Goal: Transaction & Acquisition: Purchase product/service

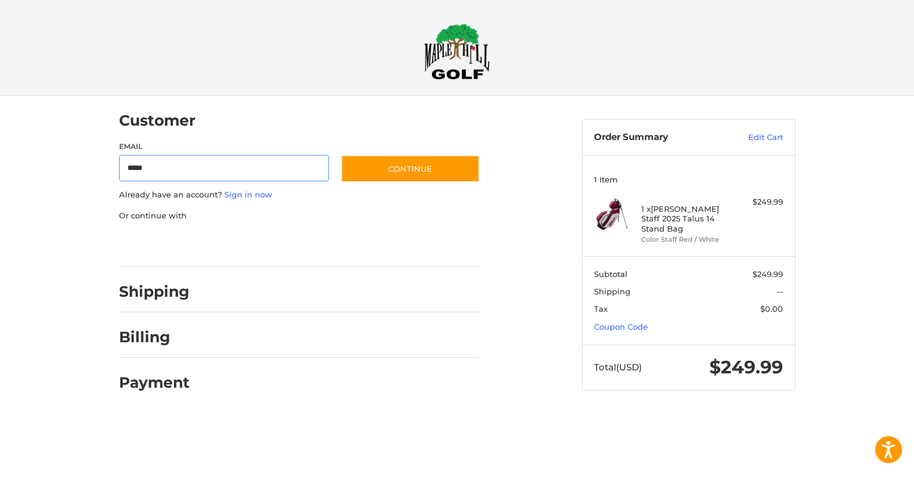
type input "**********"
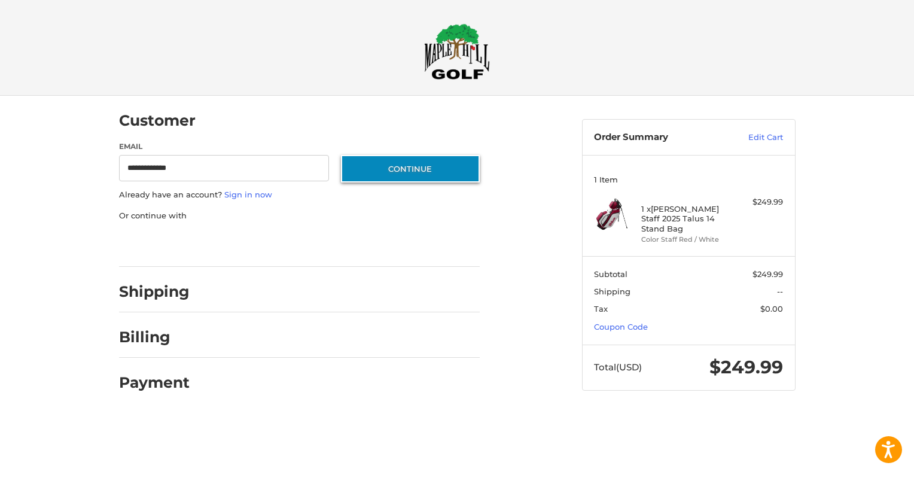
click at [397, 170] on button "Continue" at bounding box center [410, 169] width 139 height 28
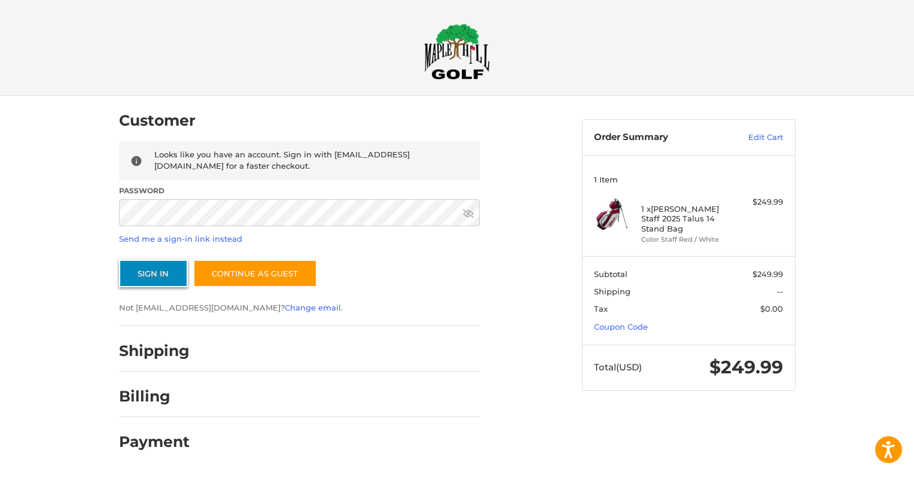
click at [160, 279] on button "Sign In" at bounding box center [153, 274] width 69 height 28
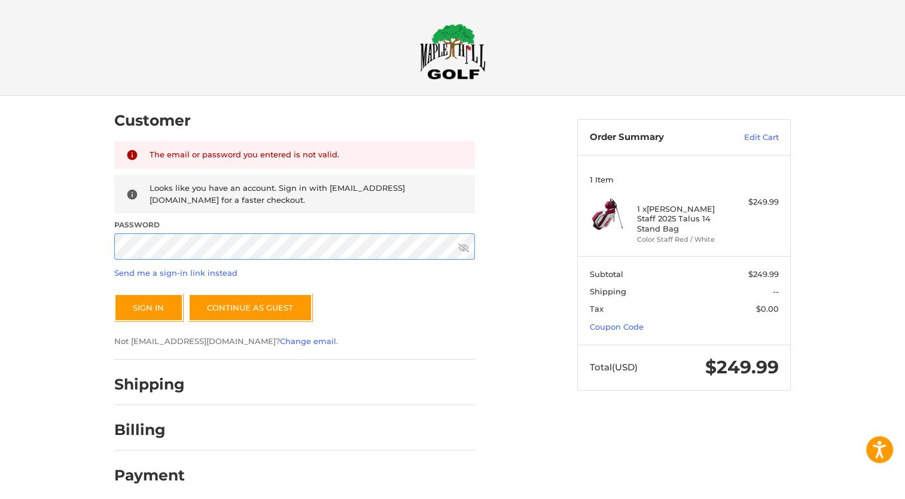
click at [114, 294] on button "Sign In" at bounding box center [148, 308] width 69 height 28
click at [56, 248] on div "Customer Returning Customer The email or password you entered is not valid. Loo…" at bounding box center [452, 302] width 905 height 412
click at [114, 294] on button "Sign In" at bounding box center [148, 308] width 69 height 28
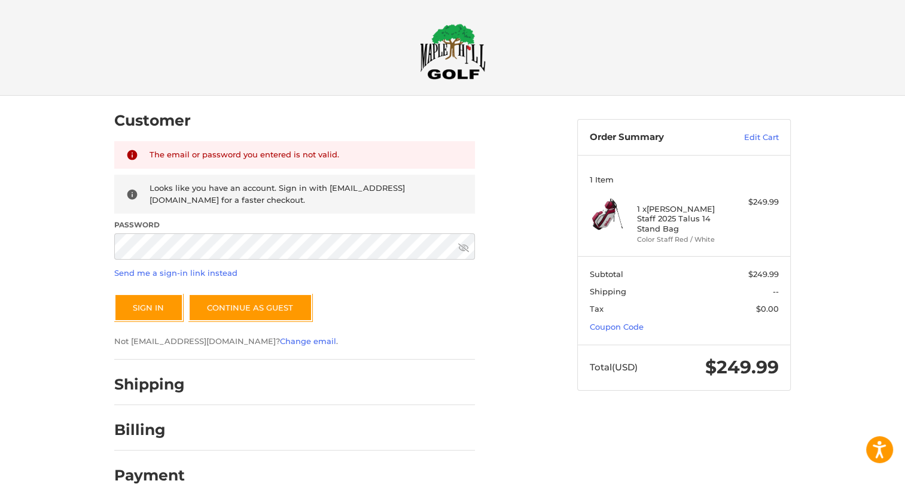
click at [414, 291] on div "The email or password you entered is not valid. Looks like you have an account.…" at bounding box center [294, 244] width 361 height 206
click at [4, 245] on div "Customer Returning Customer The email or password you entered is not valid. Loo…" at bounding box center [452, 302] width 905 height 412
click at [114, 294] on button "Sign In" at bounding box center [148, 308] width 69 height 28
click at [314, 430] on div at bounding box center [335, 433] width 279 height 15
click at [203, 273] on link "Send me a sign-in link instead" at bounding box center [175, 273] width 123 height 10
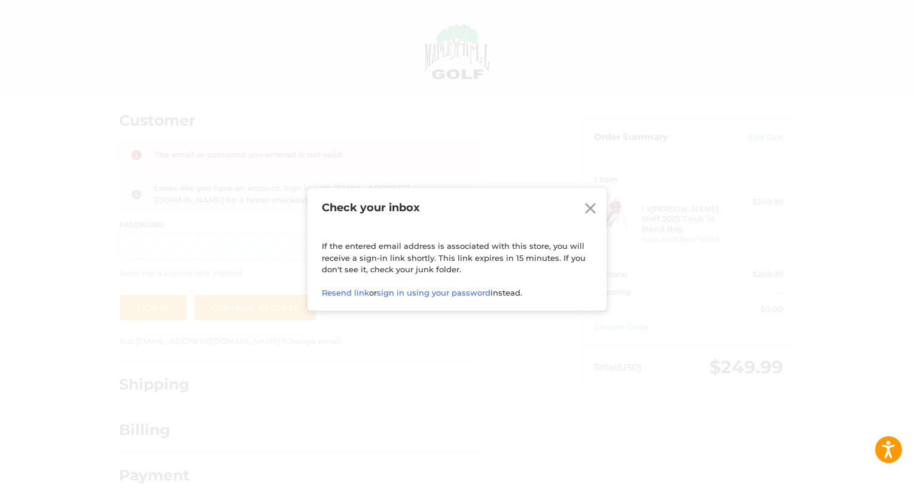
click at [594, 214] on icon at bounding box center [591, 209] width 18 height 18
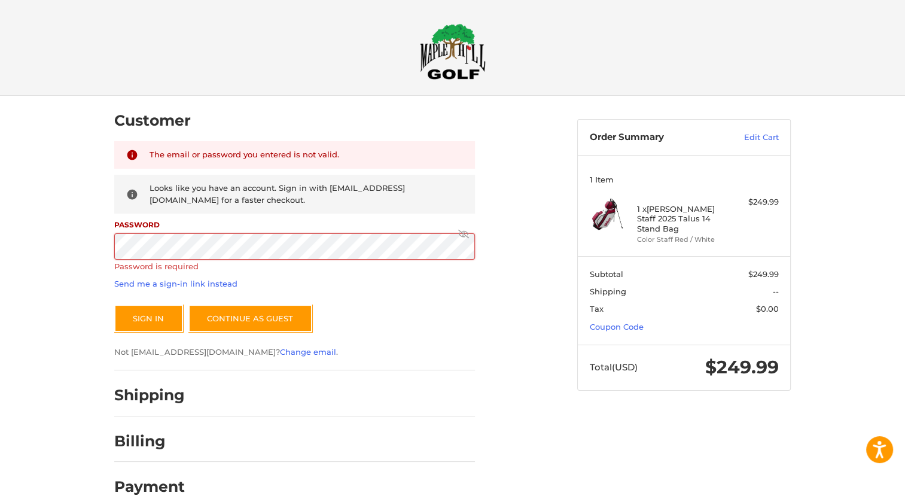
click at [432, 309] on div "Sign In Continue as guest" at bounding box center [294, 319] width 361 height 28
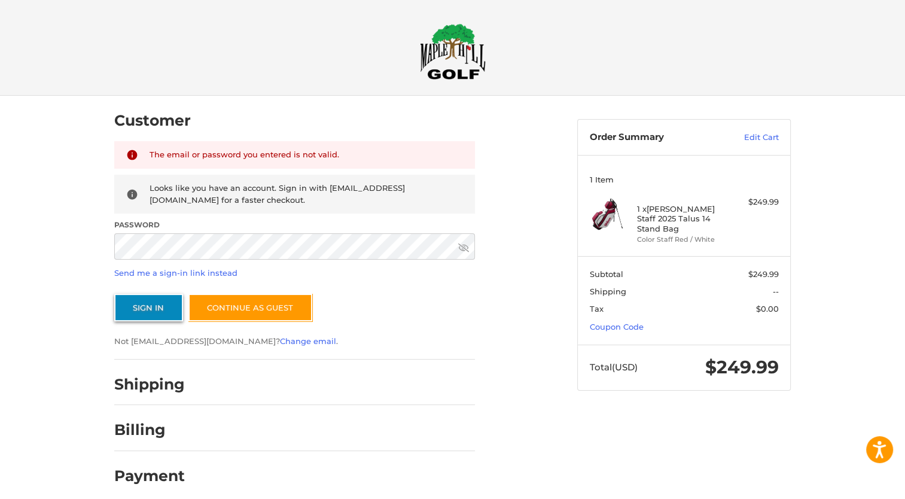
click at [162, 315] on button "Sign In" at bounding box center [148, 308] width 69 height 28
click at [206, 276] on link "Send me a sign-in link instead" at bounding box center [175, 273] width 123 height 10
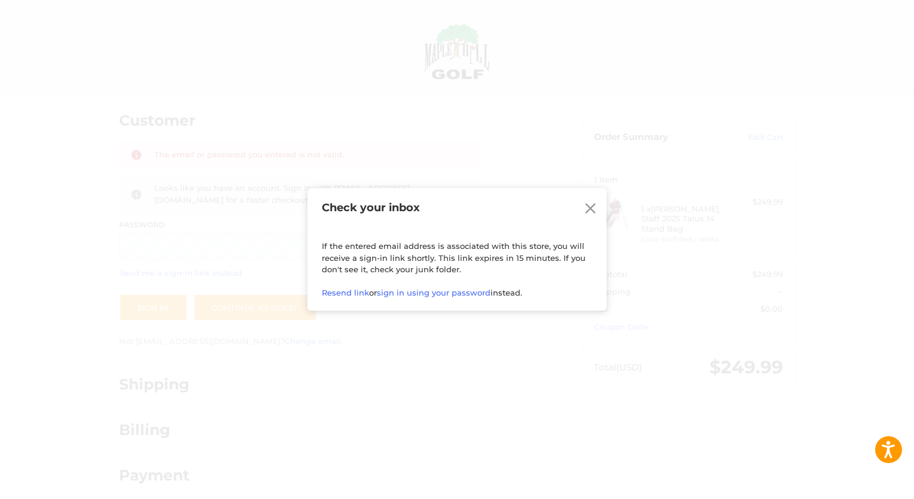
click at [596, 213] on icon at bounding box center [591, 209] width 18 height 18
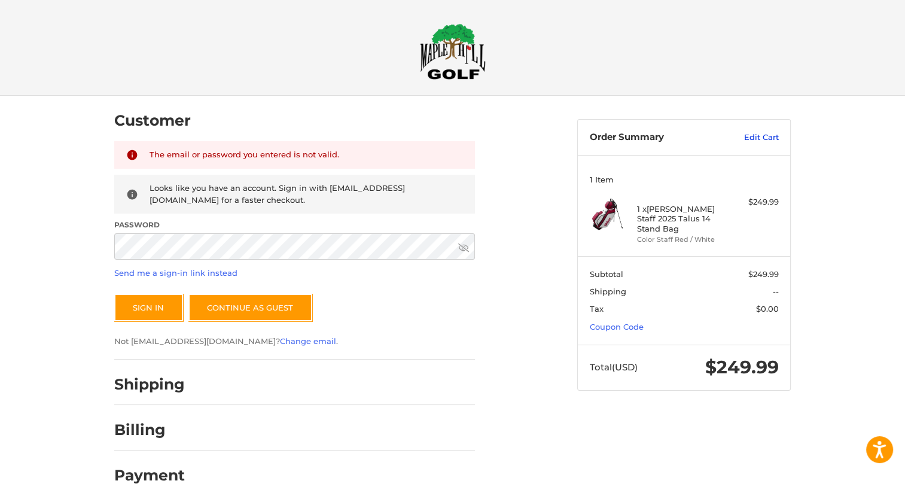
click at [760, 136] on link "Edit Cart" at bounding box center [749, 138] width 60 height 12
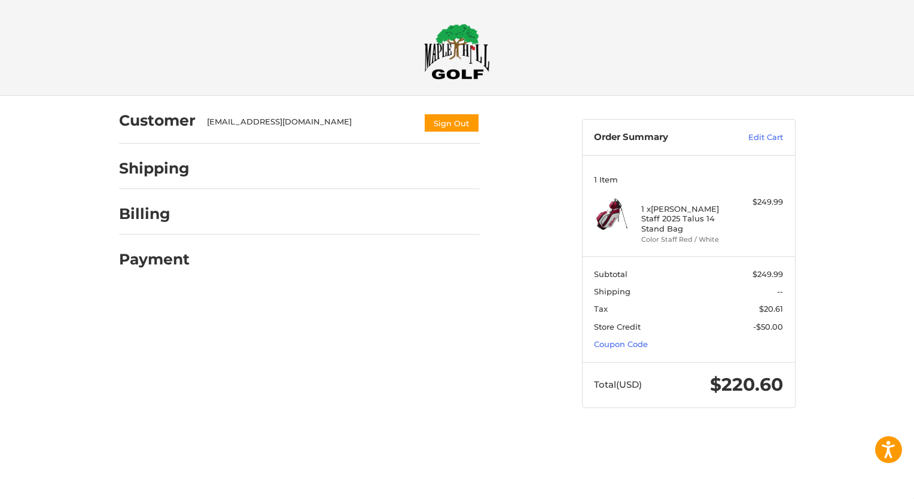
select select "**"
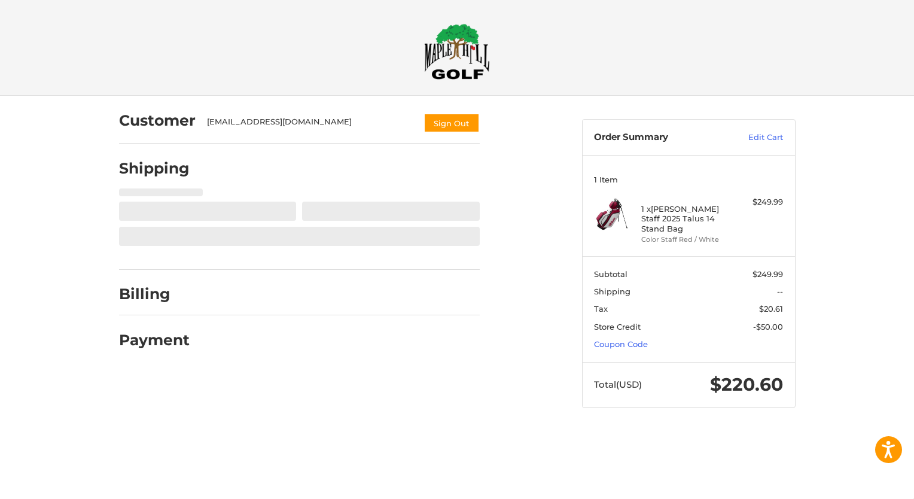
select select "**"
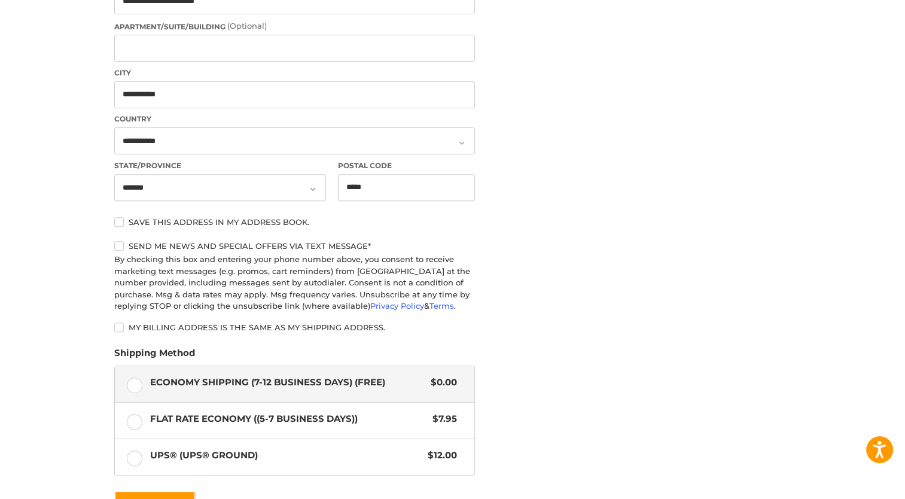
scroll to position [550, 0]
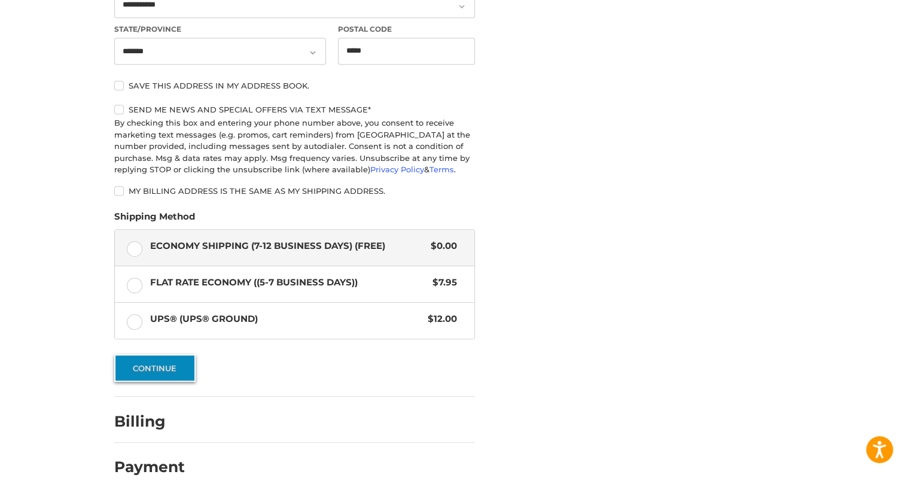
click at [182, 376] on button "Continue" at bounding box center [154, 368] width 81 height 28
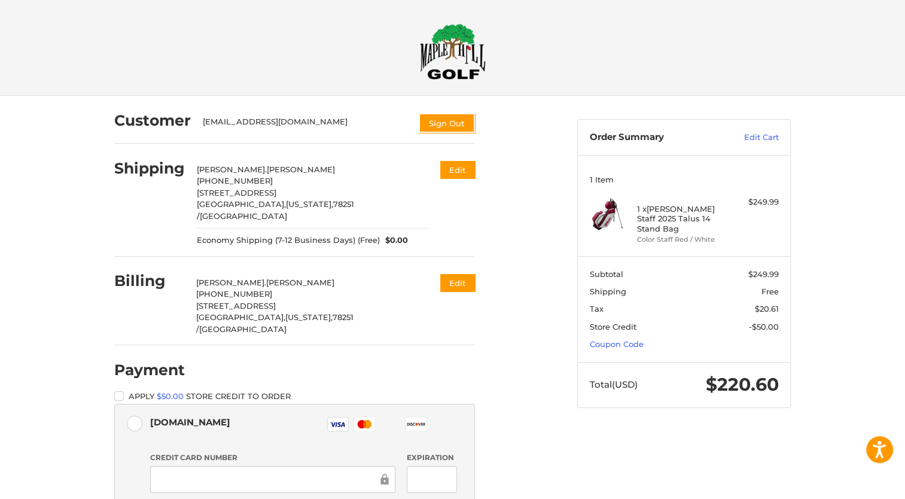
scroll to position [0, 0]
click at [440, 71] on img at bounding box center [453, 51] width 66 height 56
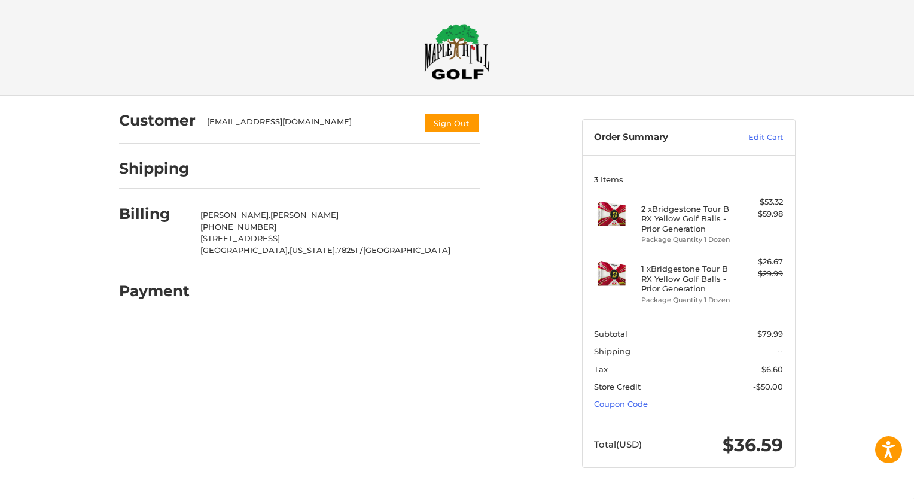
select select "**"
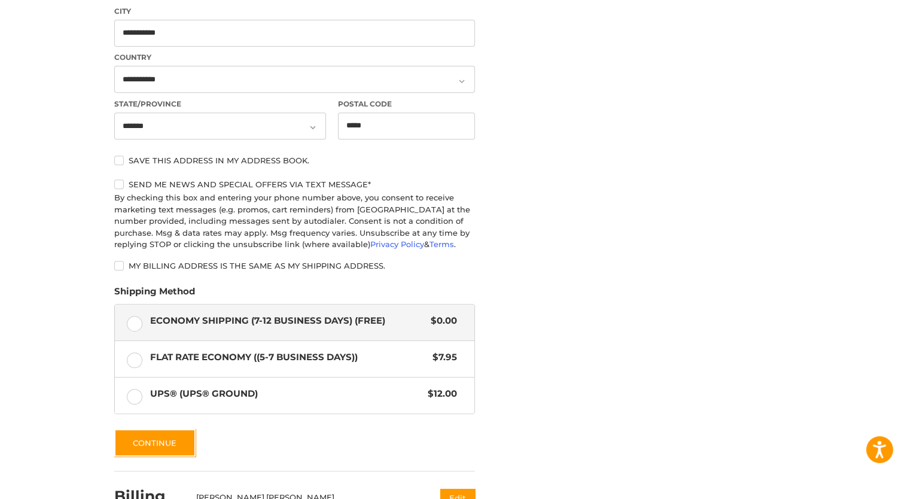
scroll to position [582, 0]
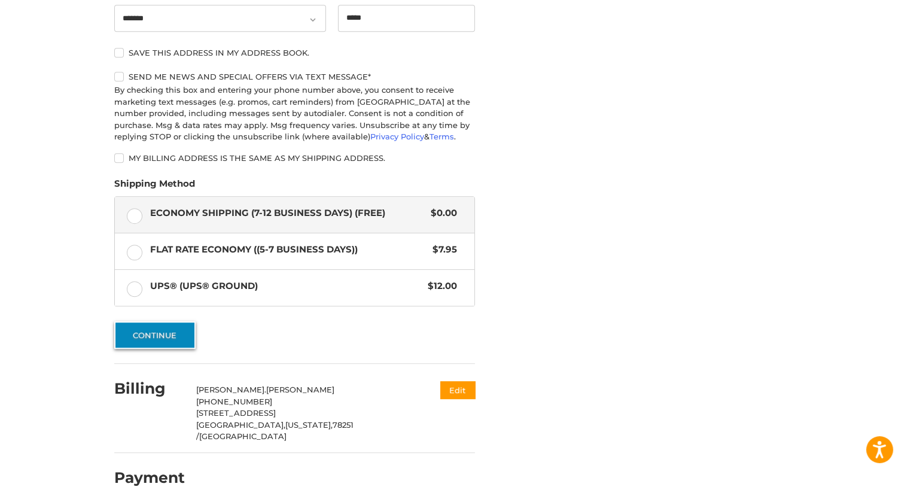
click at [170, 344] on button "Continue" at bounding box center [154, 335] width 81 height 28
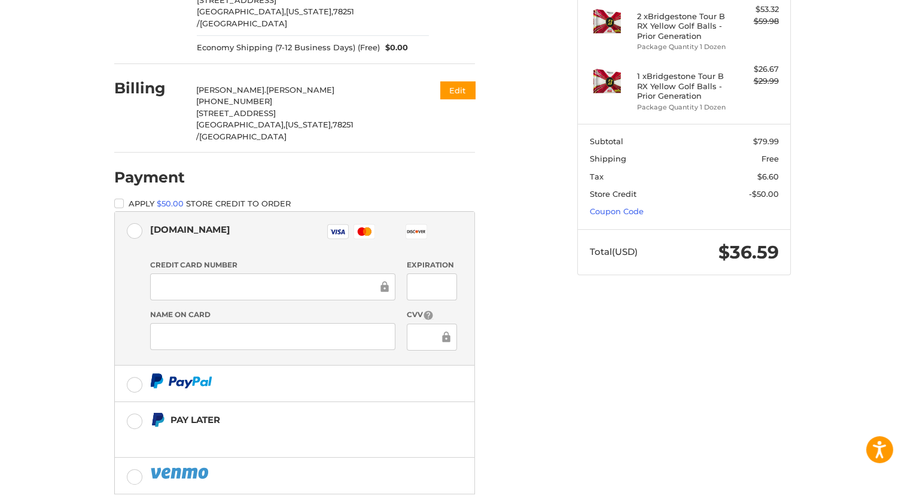
scroll to position [239, 0]
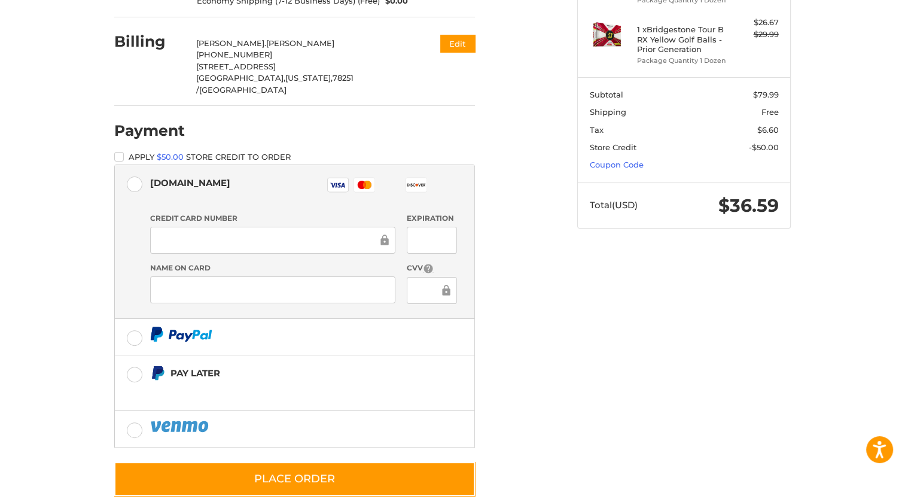
click at [342, 178] on rect at bounding box center [337, 185] width 21 height 14
click at [414, 178] on rect at bounding box center [416, 185] width 21 height 14
click at [446, 174] on li "Diners Club" at bounding box center [443, 185] width 23 height 22
click at [452, 227] on div at bounding box center [432, 240] width 50 height 27
click at [302, 177] on label "Authorize.net Visa Master Amex Discover Diners Club JCB" at bounding box center [295, 186] width 360 height 43
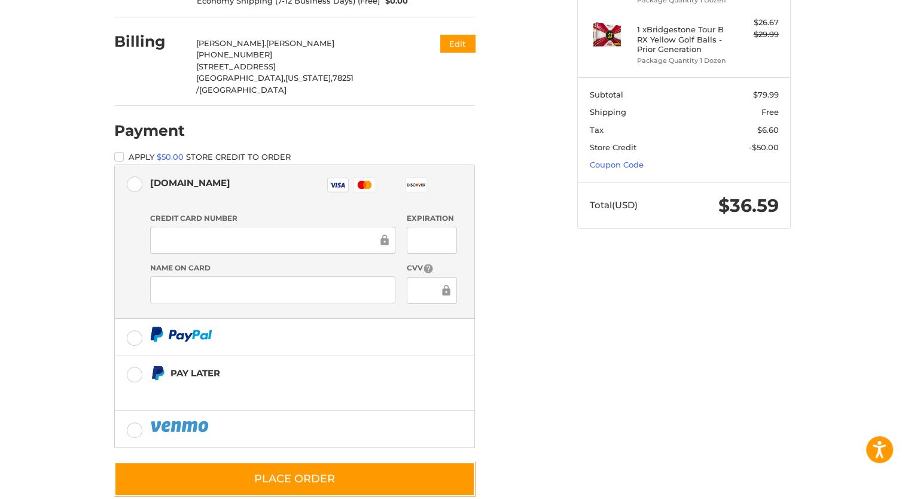
click at [257, 176] on div "Authorize.net Visa Master Amex Discover Diners Club JCB" at bounding box center [303, 187] width 307 height 28
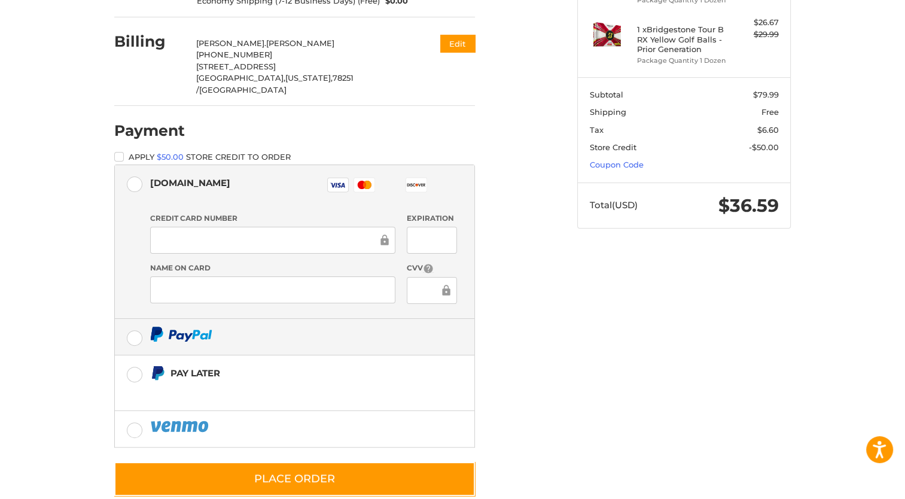
click at [132, 319] on label at bounding box center [295, 337] width 360 height 36
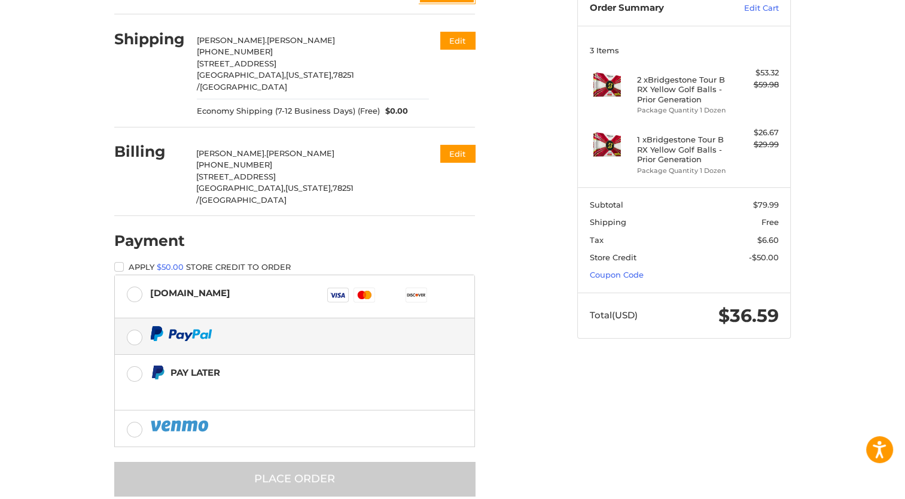
scroll to position [130, 0]
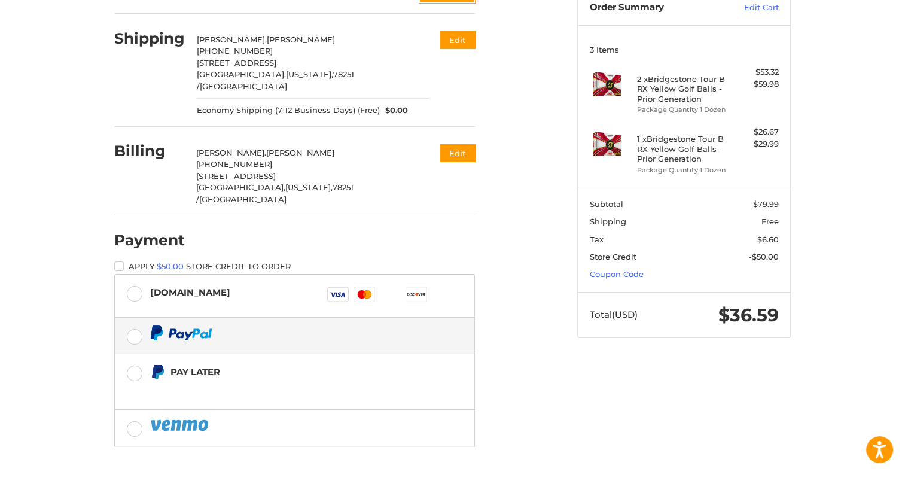
click at [135, 318] on label at bounding box center [295, 336] width 360 height 36
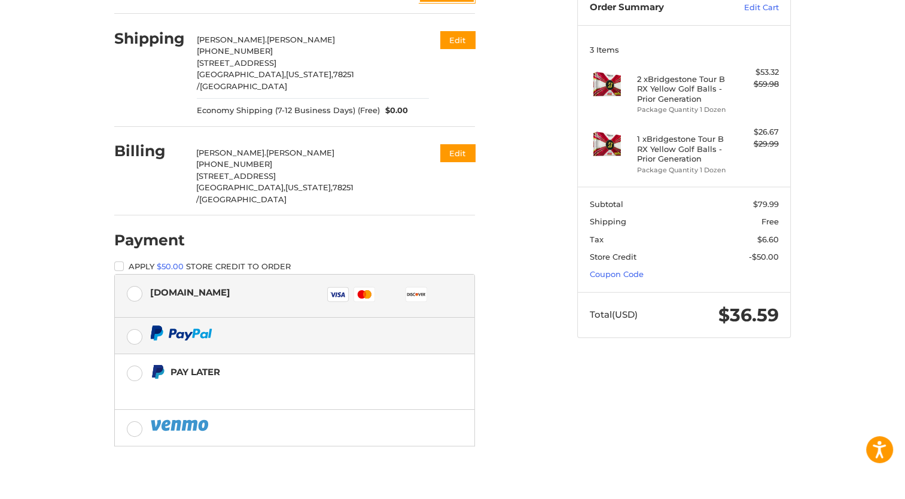
click at [138, 275] on label "Authorize.net Visa Master Amex Discover Diners Club JCB" at bounding box center [295, 296] width 360 height 43
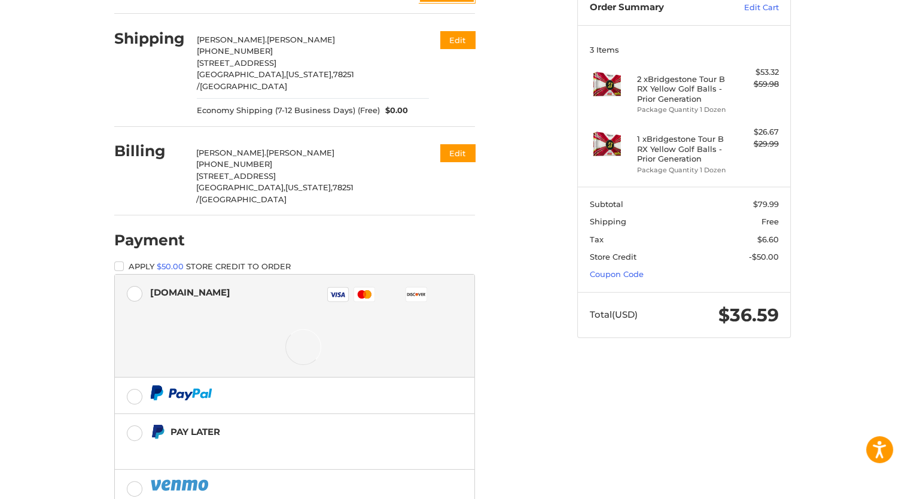
scroll to position [129, 0]
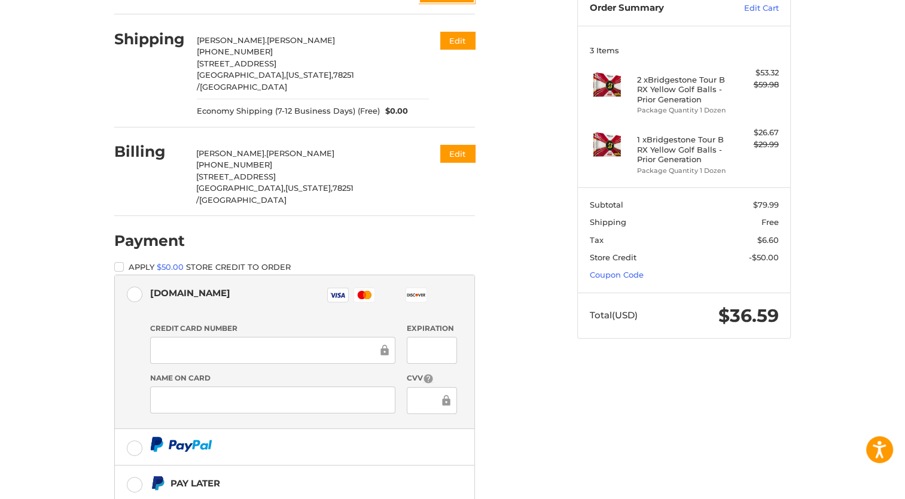
click at [281, 283] on div "Authorize.net Visa Master Amex Discover Diners Club JCB" at bounding box center [303, 297] width 307 height 28
click at [337, 293] on icon at bounding box center [337, 295] width 15 height 5
click at [409, 288] on rect at bounding box center [416, 295] width 21 height 14
click at [335, 293] on icon at bounding box center [337, 295] width 15 height 5
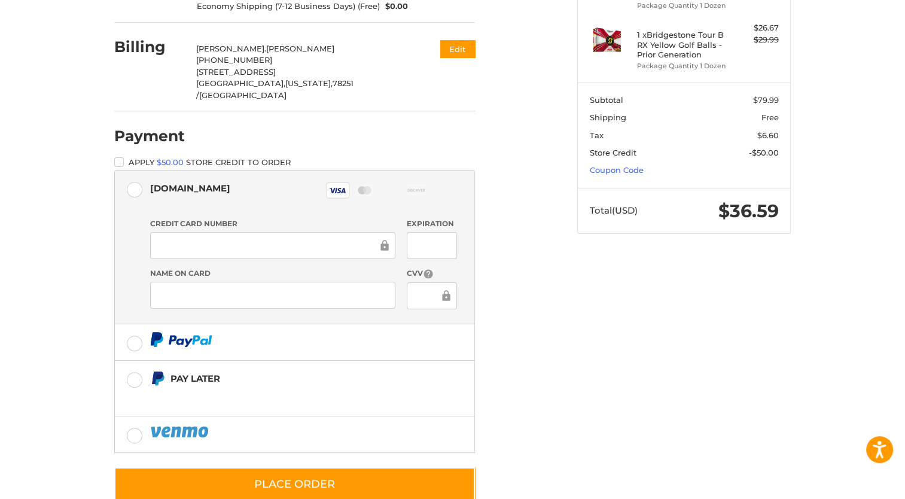
scroll to position [239, 0]
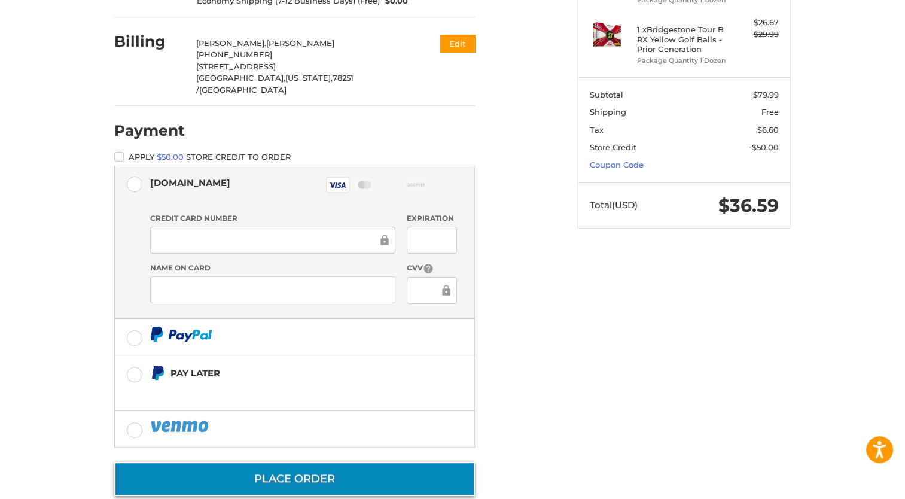
click at [348, 462] on button "Place Order" at bounding box center [294, 479] width 361 height 34
click at [335, 462] on button "Place Order" at bounding box center [294, 479] width 361 height 34
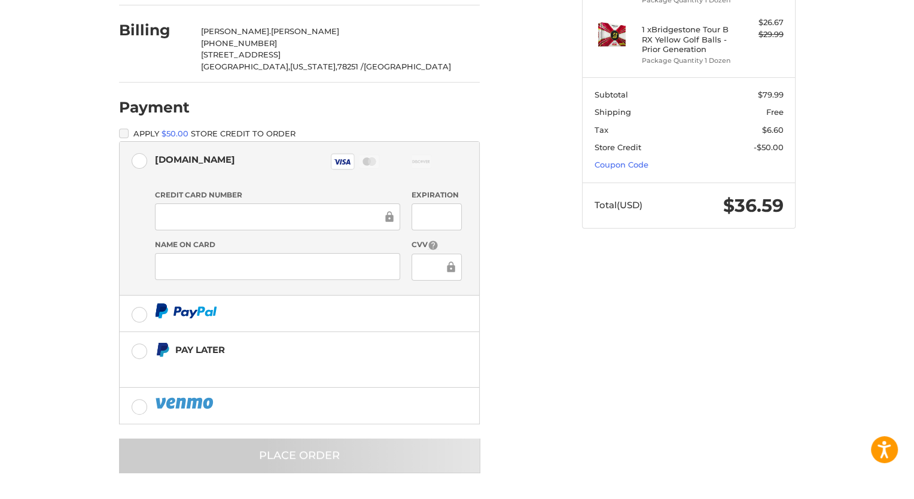
scroll to position [0, 0]
